Goal: Check status: Check status

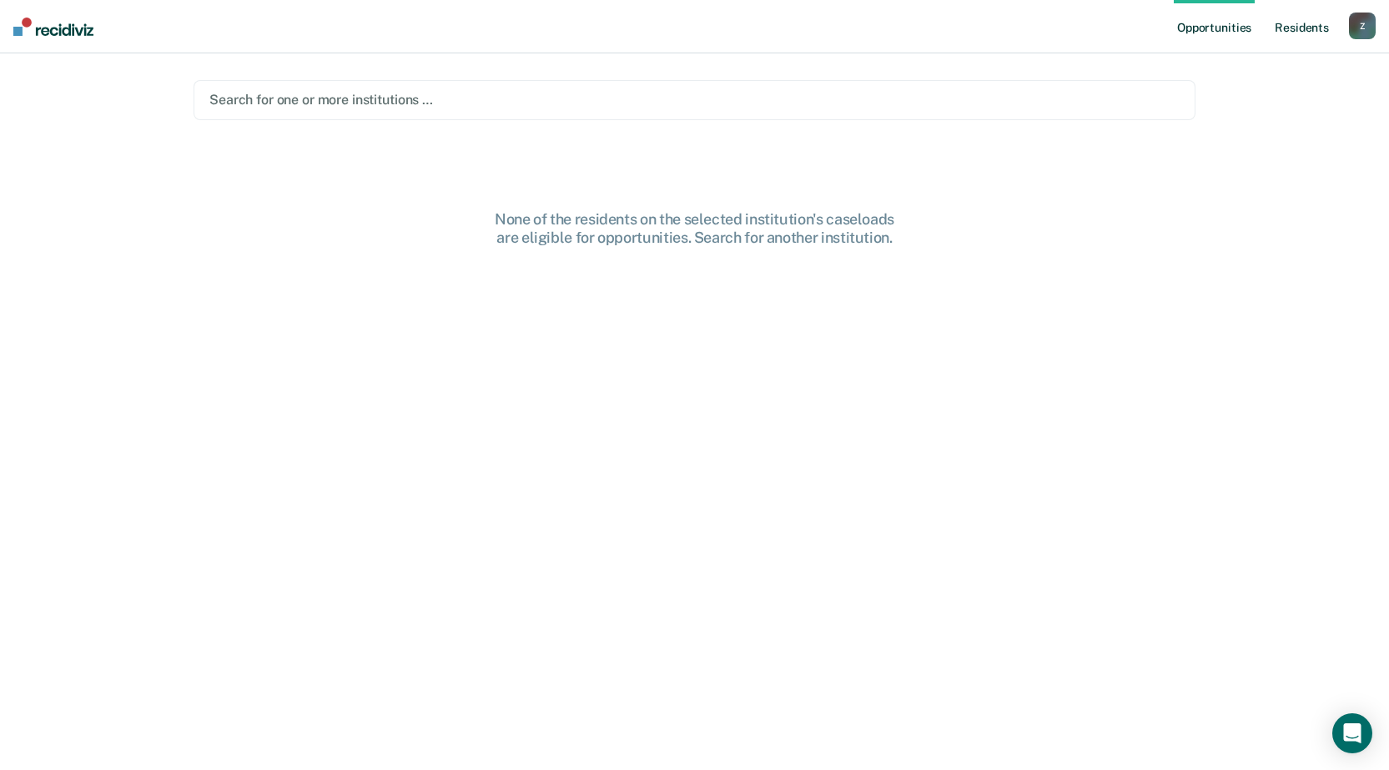
click at [1315, 28] on link "Resident s" at bounding box center [1301, 26] width 61 height 53
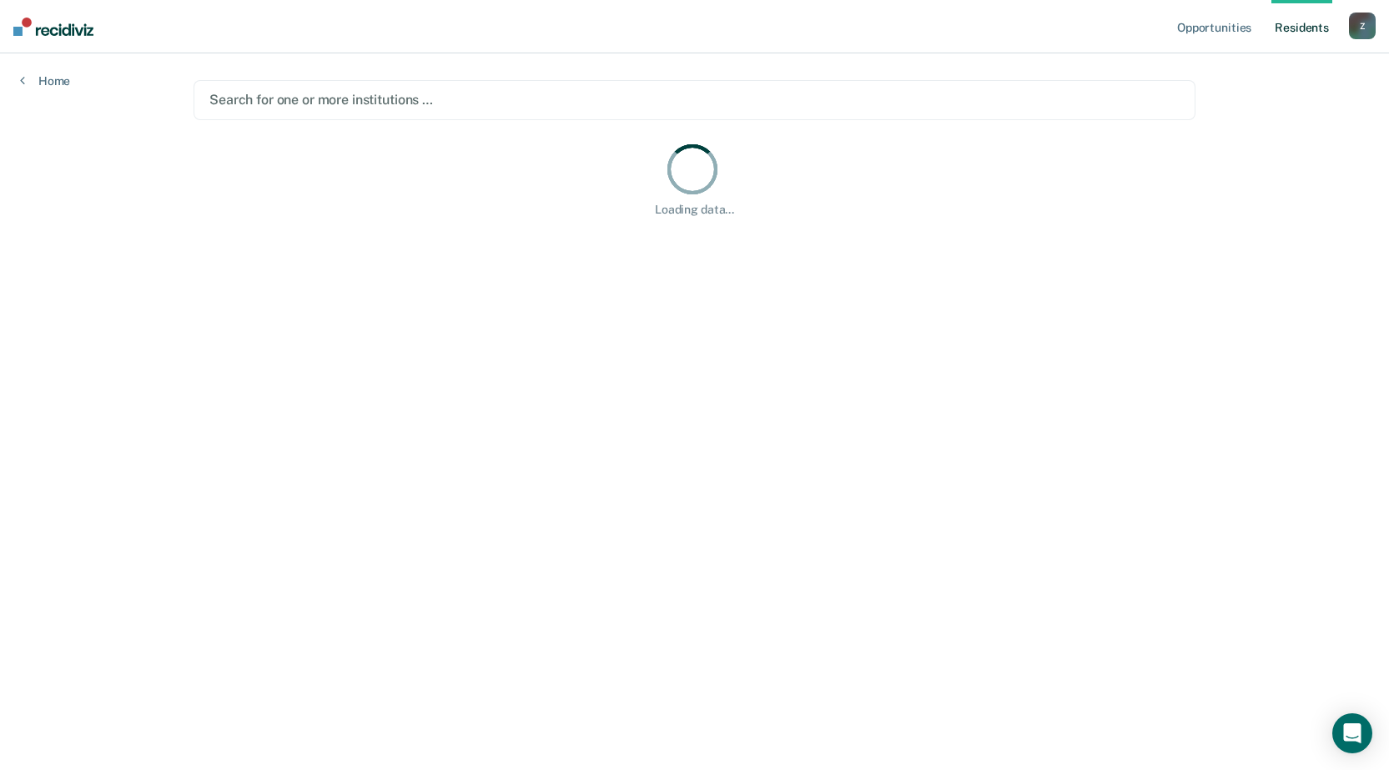
click at [350, 110] on div "Search for one or more institutions …" at bounding box center [695, 99] width 974 height 23
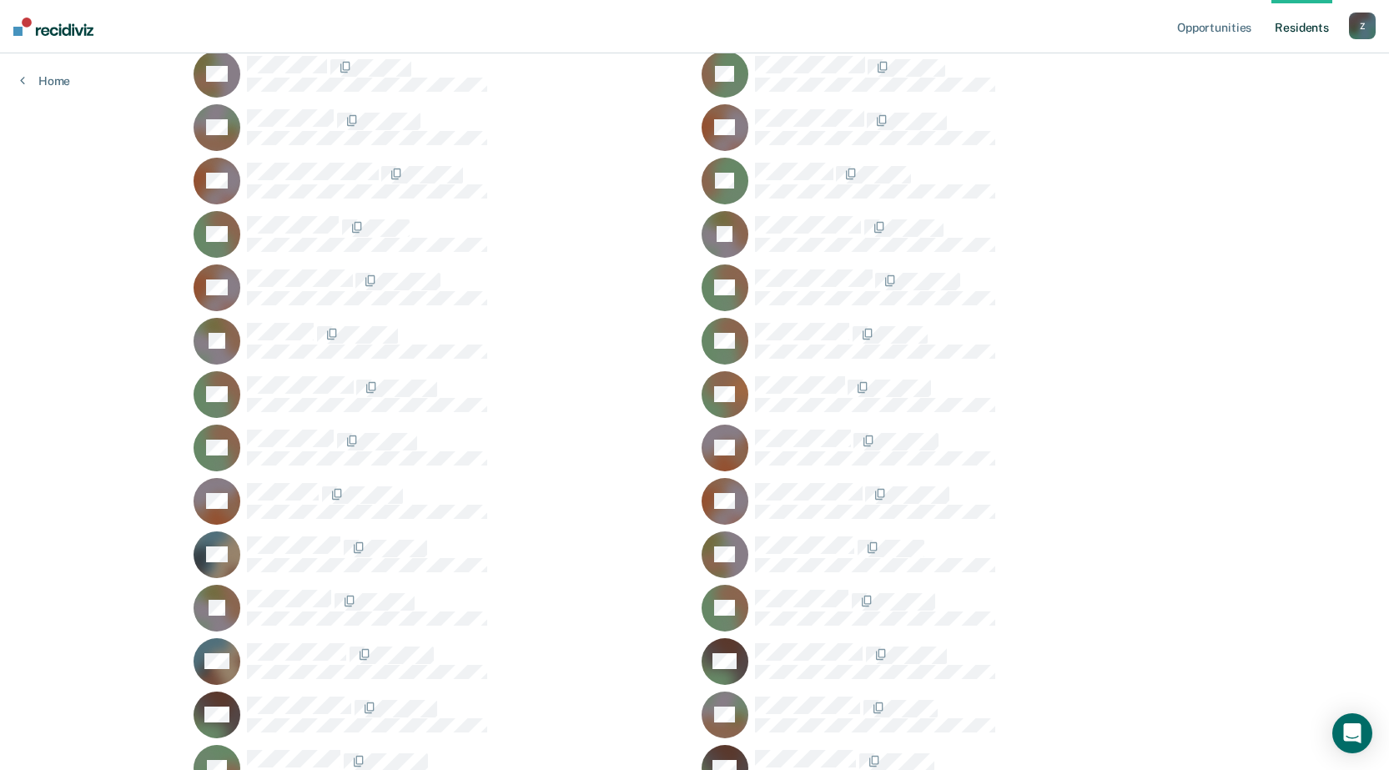
scroll to position [2604, 0]
